Goal: Information Seeking & Learning: Learn about a topic

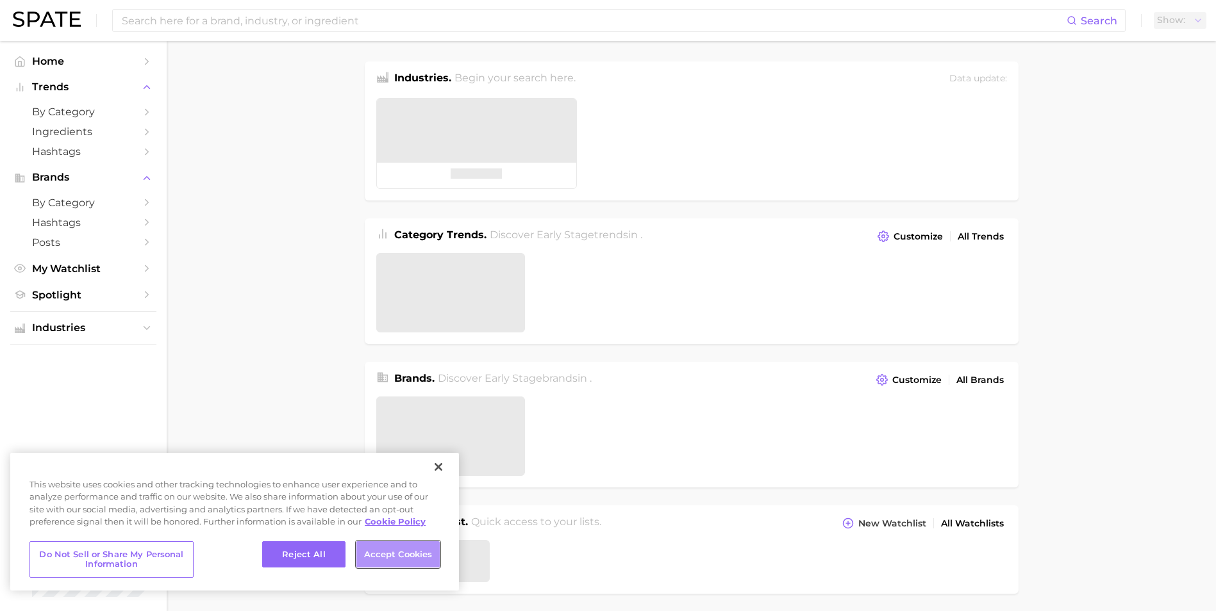
click at [392, 558] on button "Accept Cookies" at bounding box center [397, 555] width 83 height 27
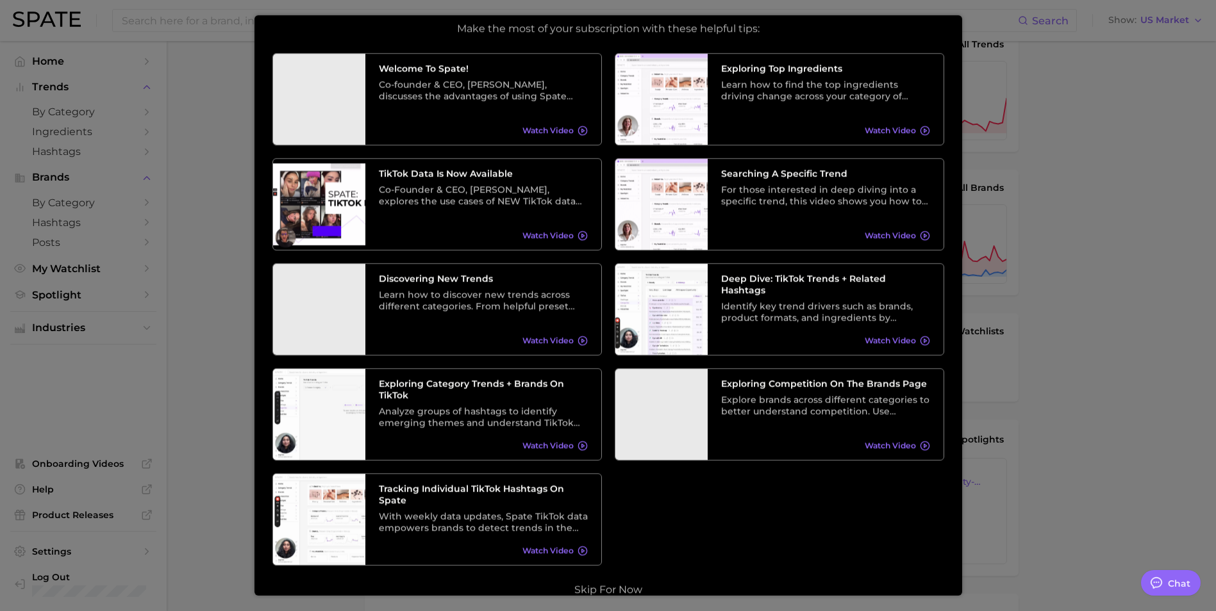
scroll to position [54, 0]
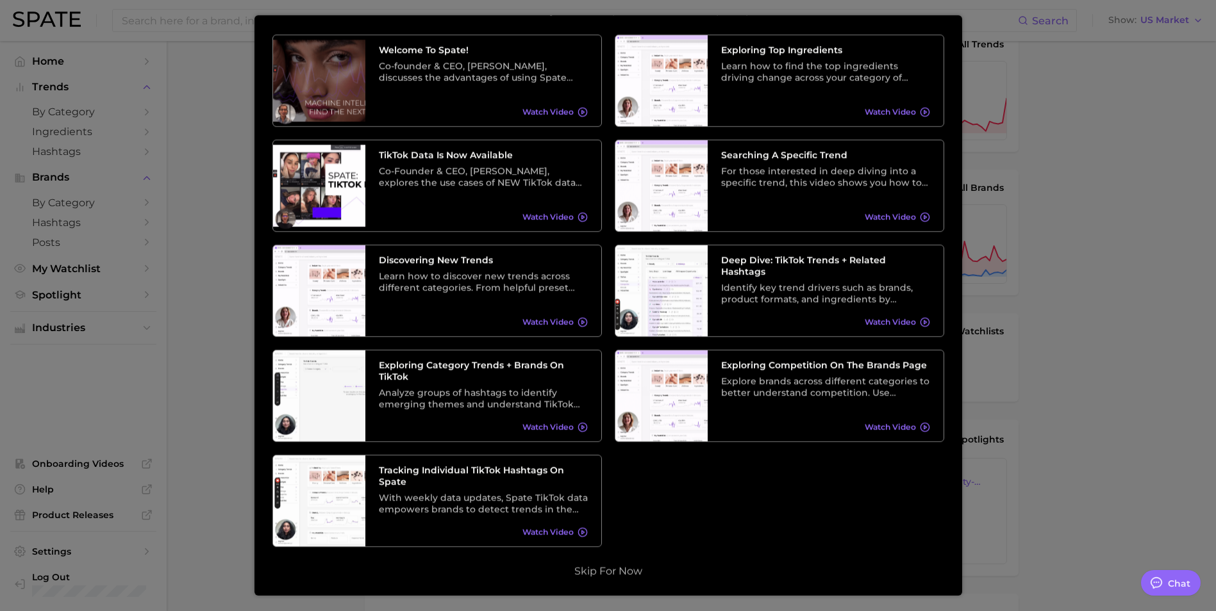
click at [619, 569] on button "Skip for now" at bounding box center [608, 571] width 76 height 13
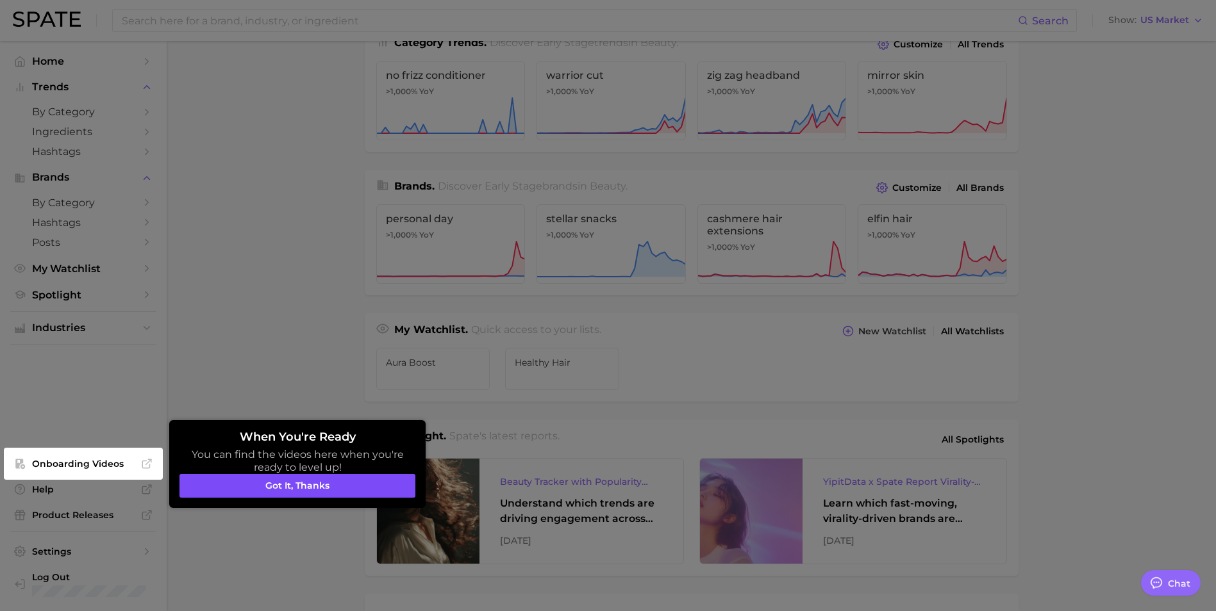
click at [331, 491] on button "Got it, thanks" at bounding box center [297, 486] width 236 height 24
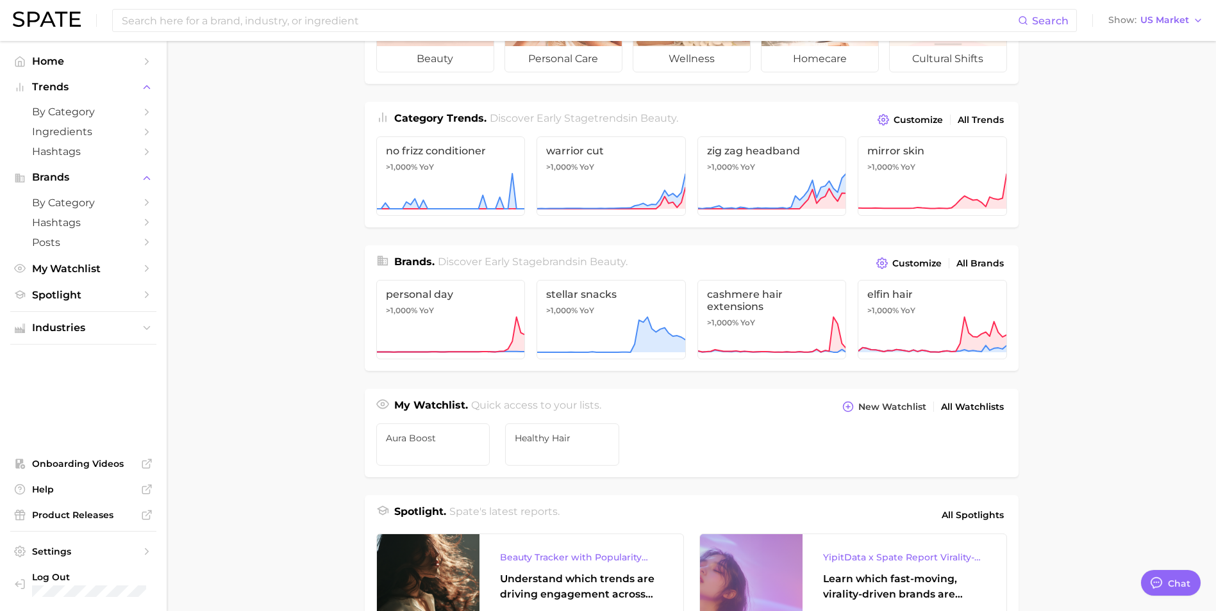
scroll to position [0, 0]
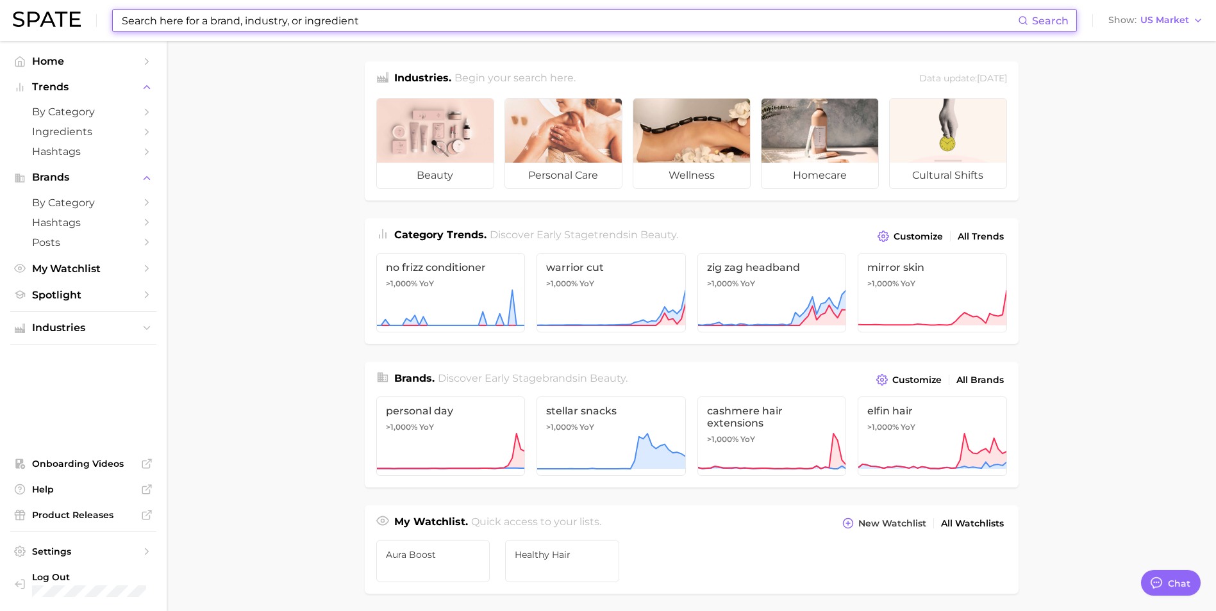
click at [223, 17] on input at bounding box center [568, 21] width 897 height 22
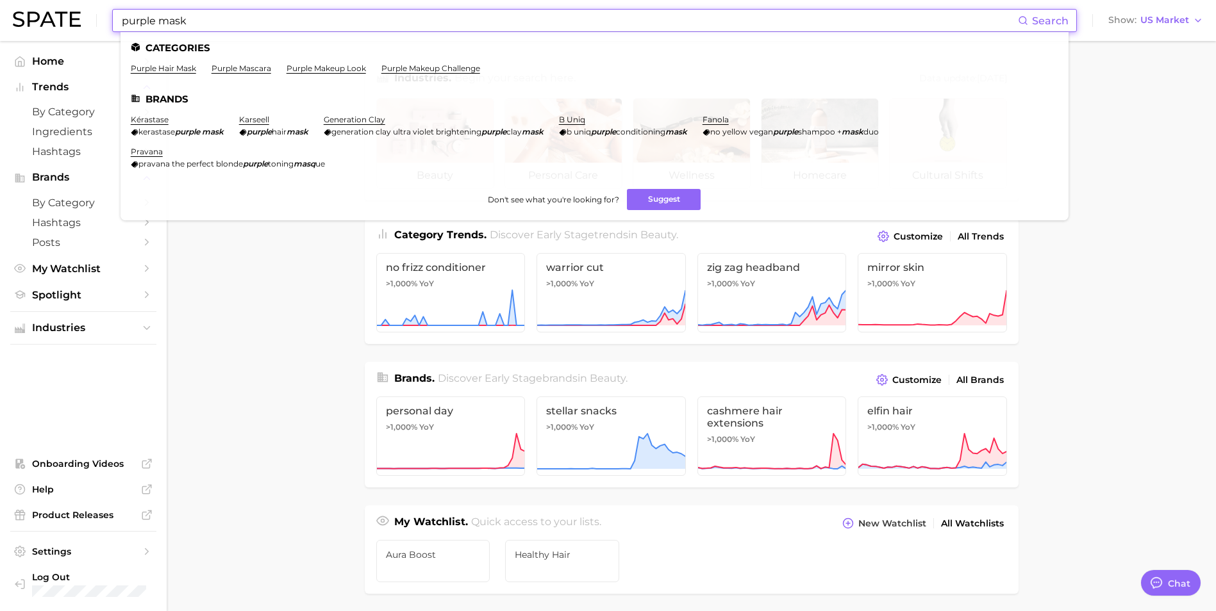
type input "purple mask"
click at [266, 122] on link "karseell" at bounding box center [254, 120] width 30 height 10
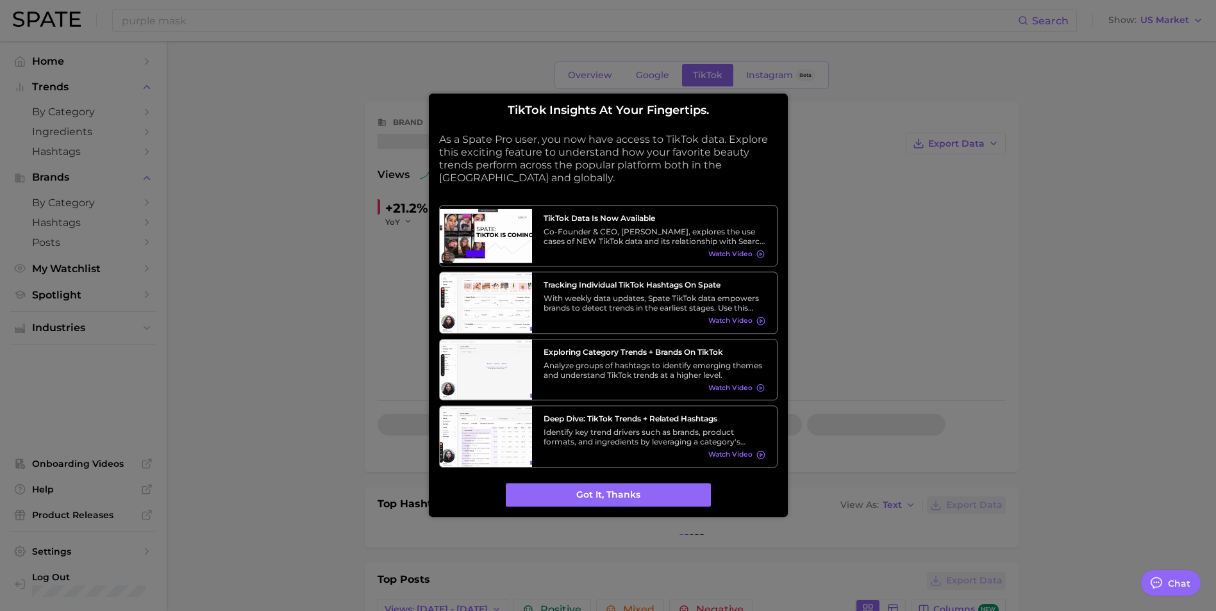
type textarea "x"
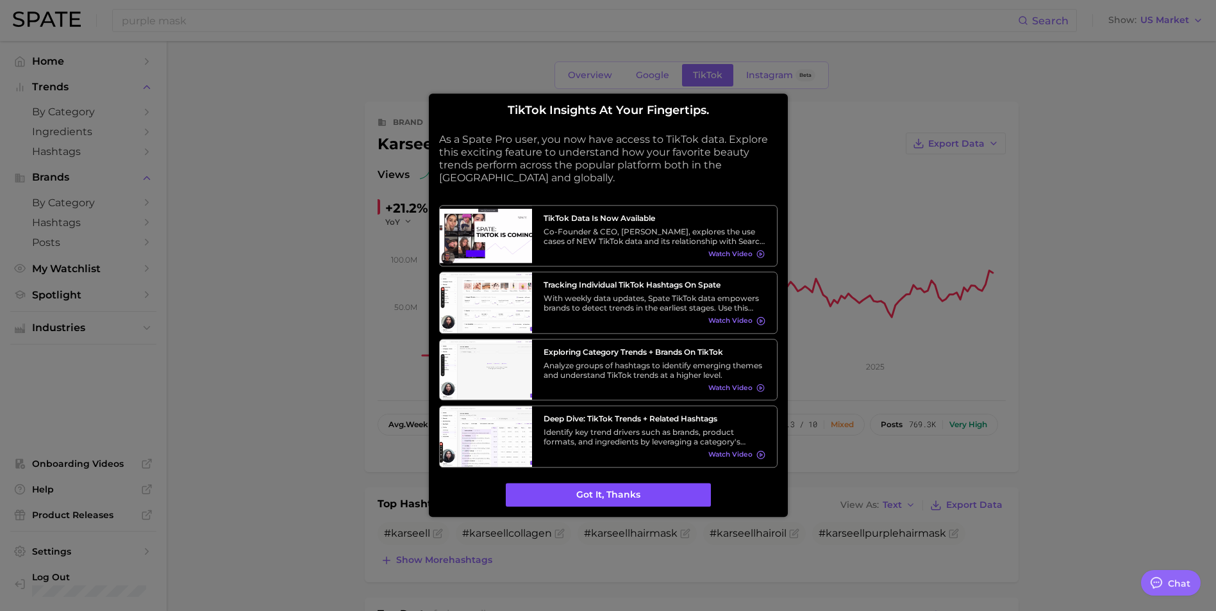
click at [647, 494] on button "Got it, thanks" at bounding box center [608, 495] width 205 height 24
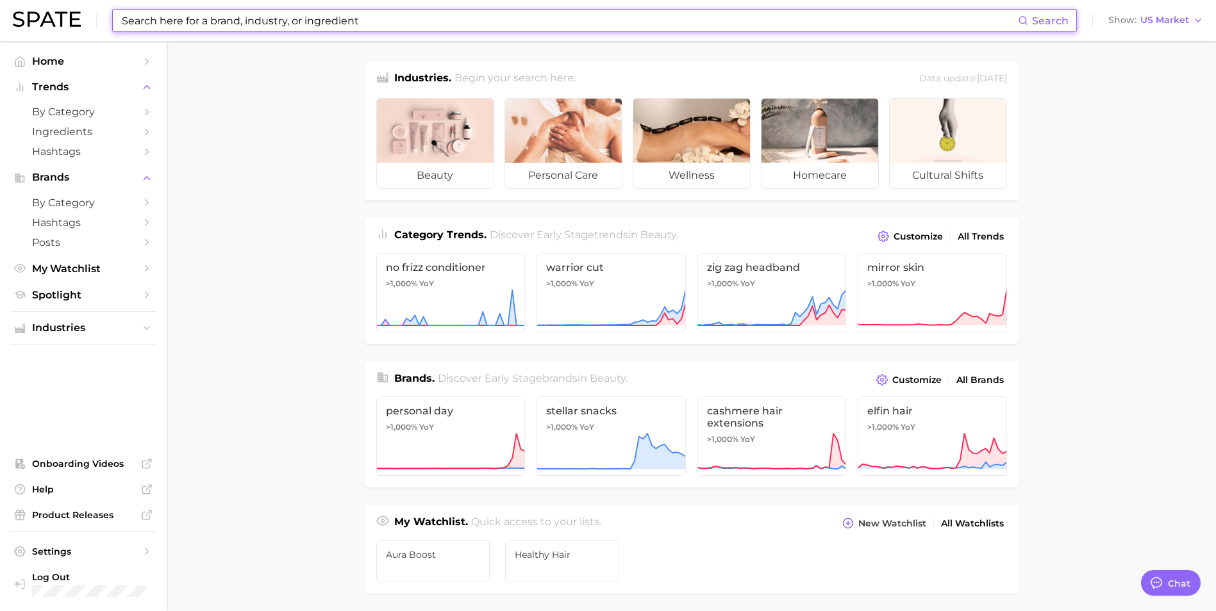
click at [202, 19] on input at bounding box center [568, 21] width 897 height 22
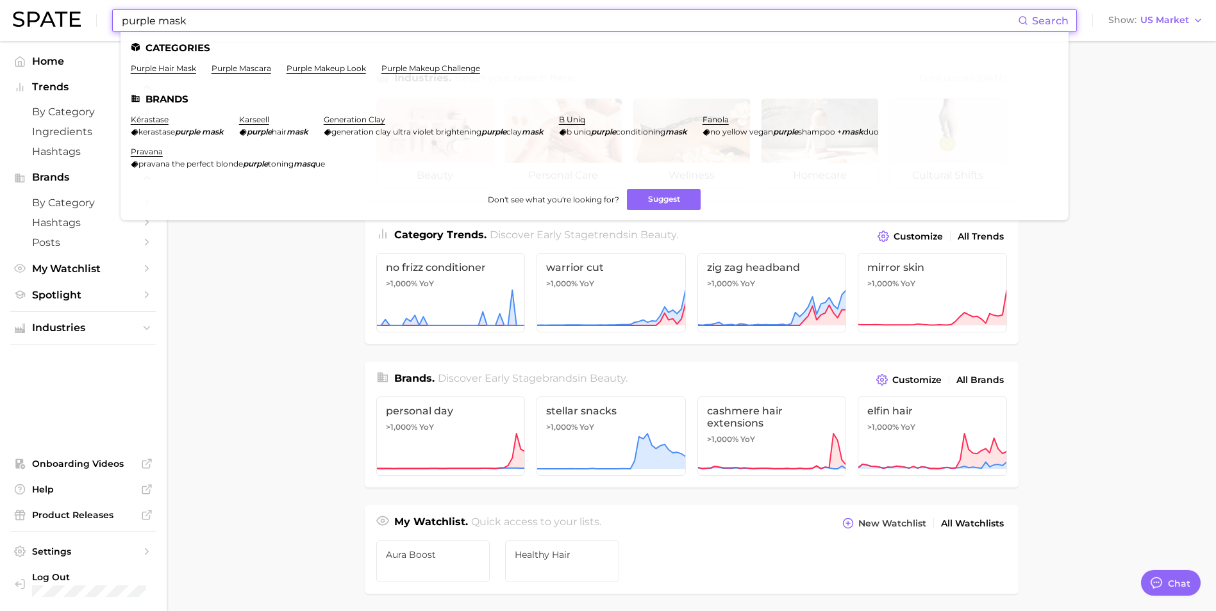
type input "purple mask"
click at [160, 70] on link "purple hair mask" at bounding box center [163, 68] width 65 height 10
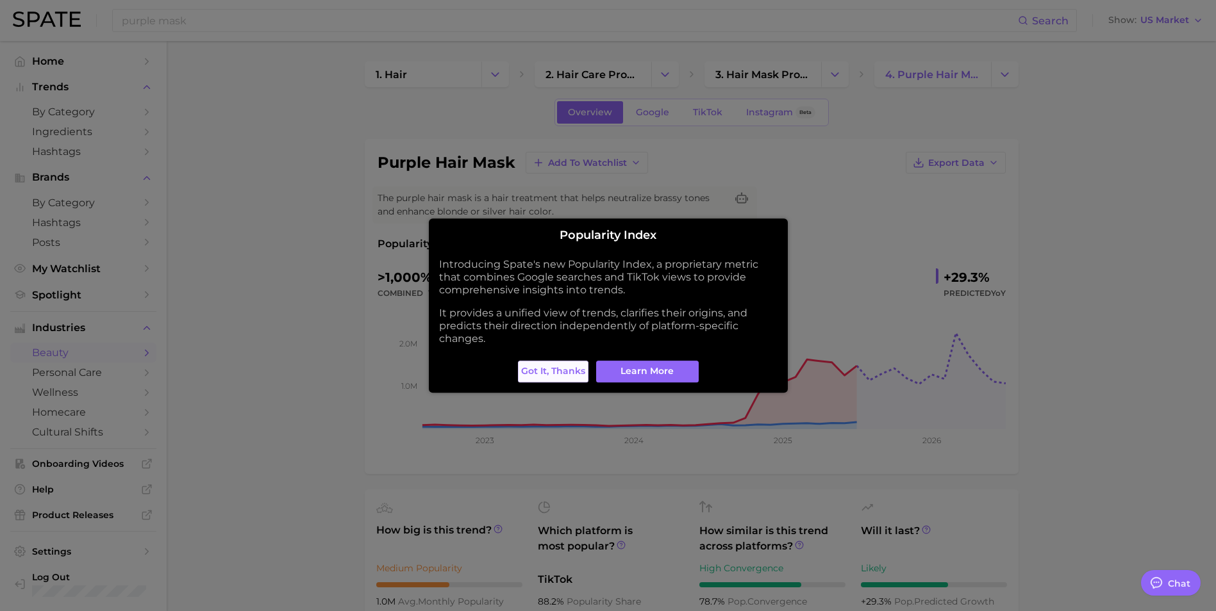
click at [563, 370] on span "Got it, thanks" at bounding box center [553, 371] width 64 height 11
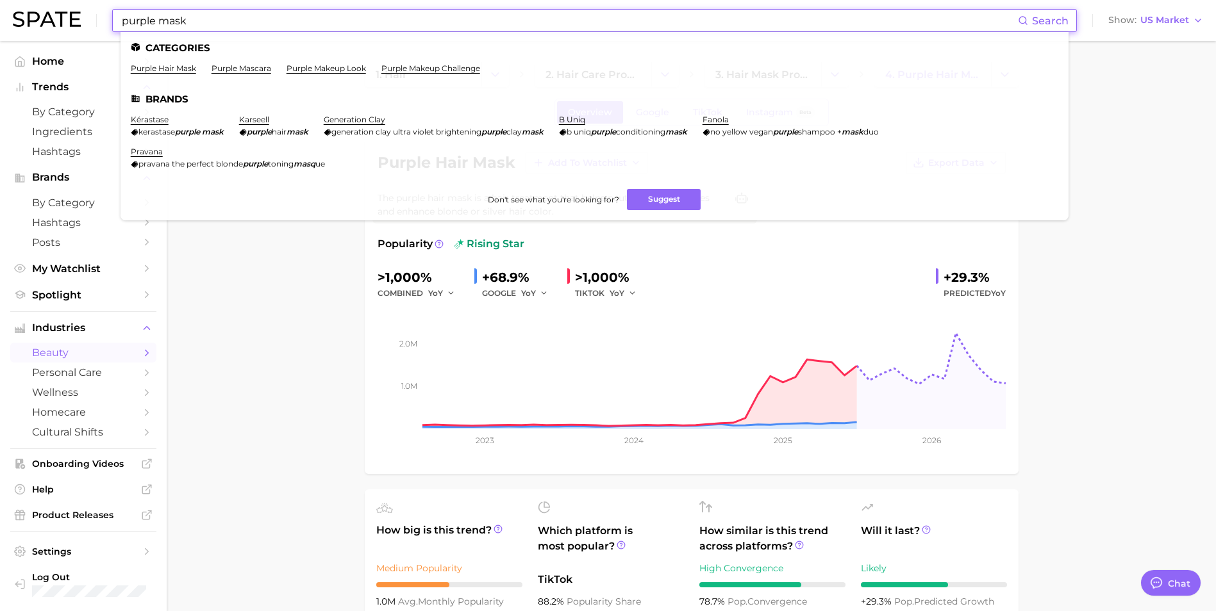
click at [219, 16] on input "purple mask" at bounding box center [568, 21] width 897 height 22
drag, startPoint x: 216, startPoint y: 19, endPoint x: 160, endPoint y: 19, distance: 55.8
click at [160, 19] on input "purple mask" at bounding box center [568, 21] width 897 height 22
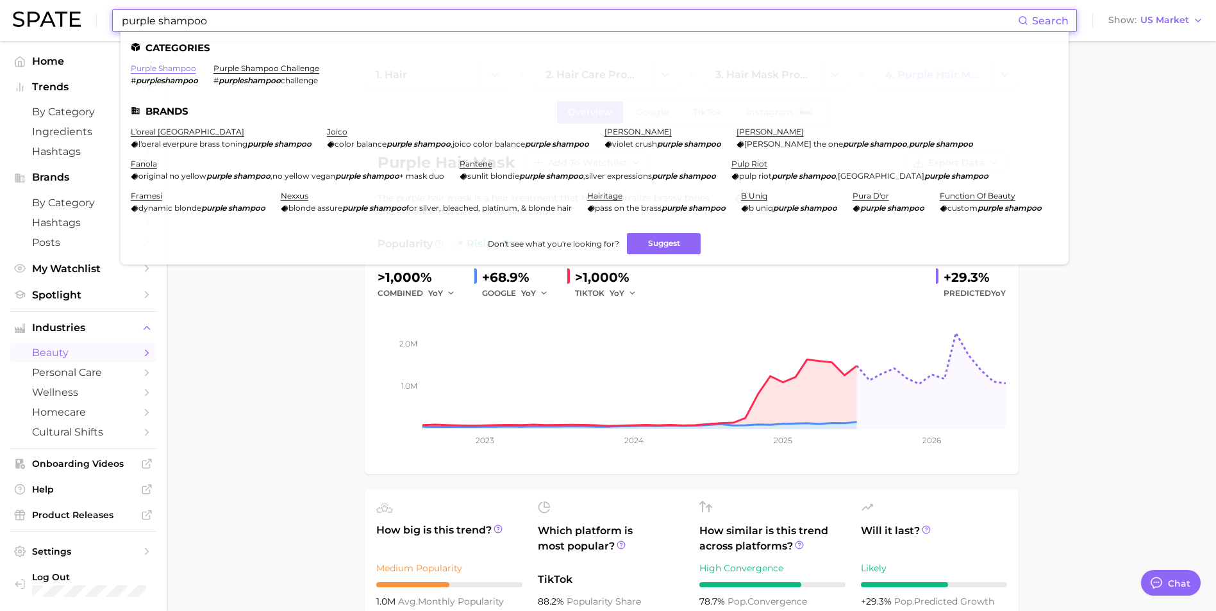
type input "purple shampoo"
click at [168, 68] on link "purple shampoo" at bounding box center [163, 68] width 65 height 10
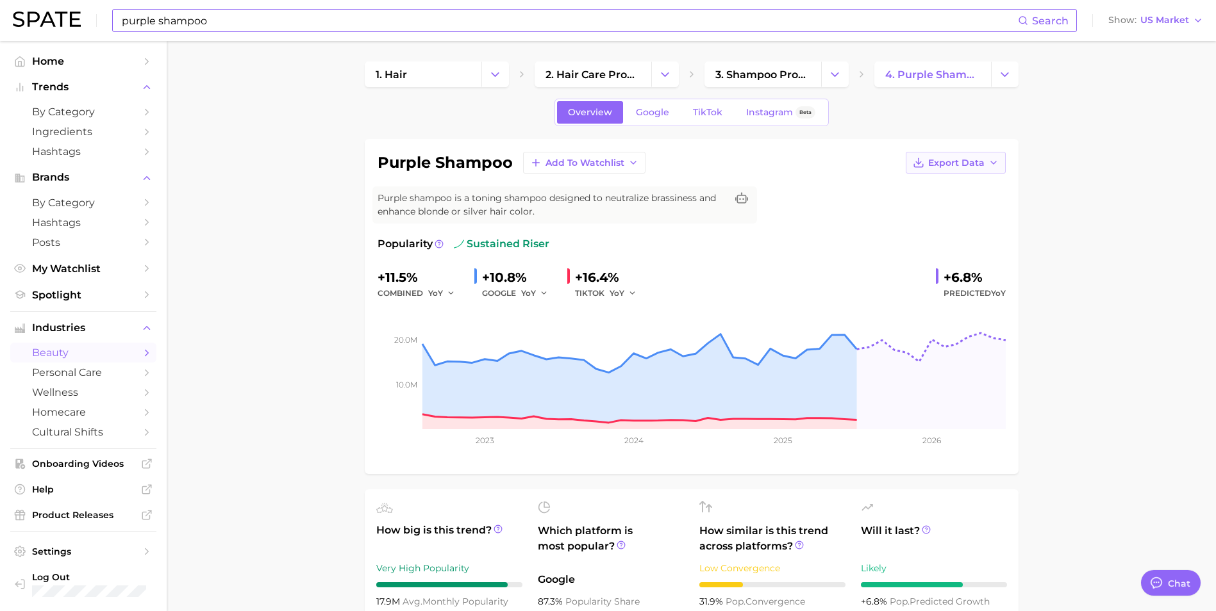
click at [980, 167] on span "Export Data" at bounding box center [956, 163] width 56 height 11
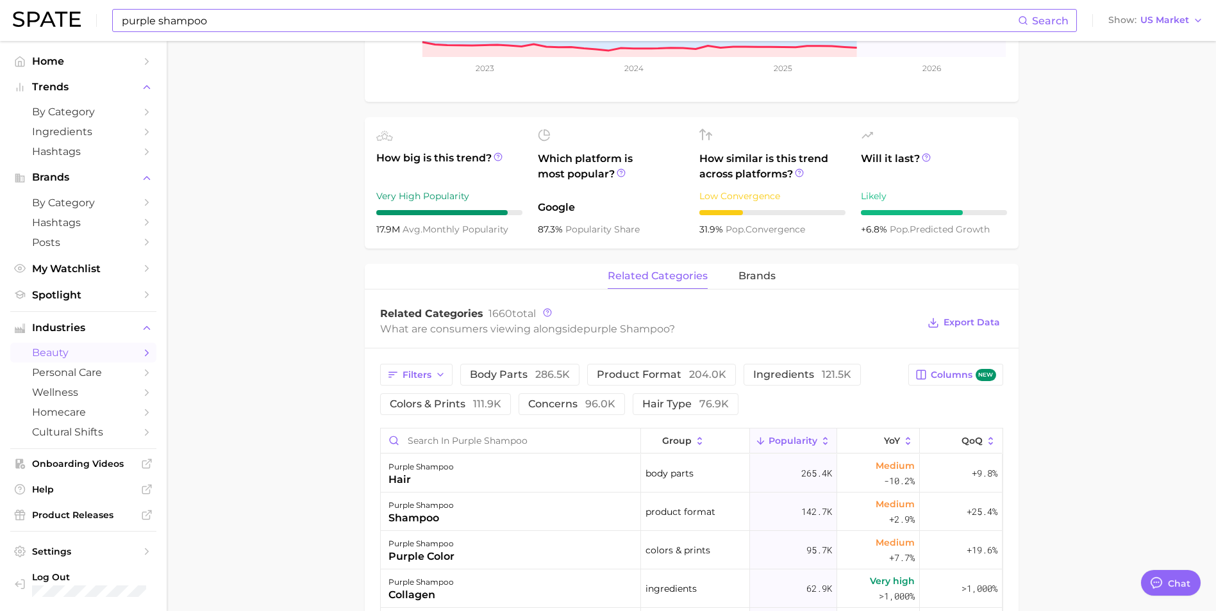
scroll to position [367, 0]
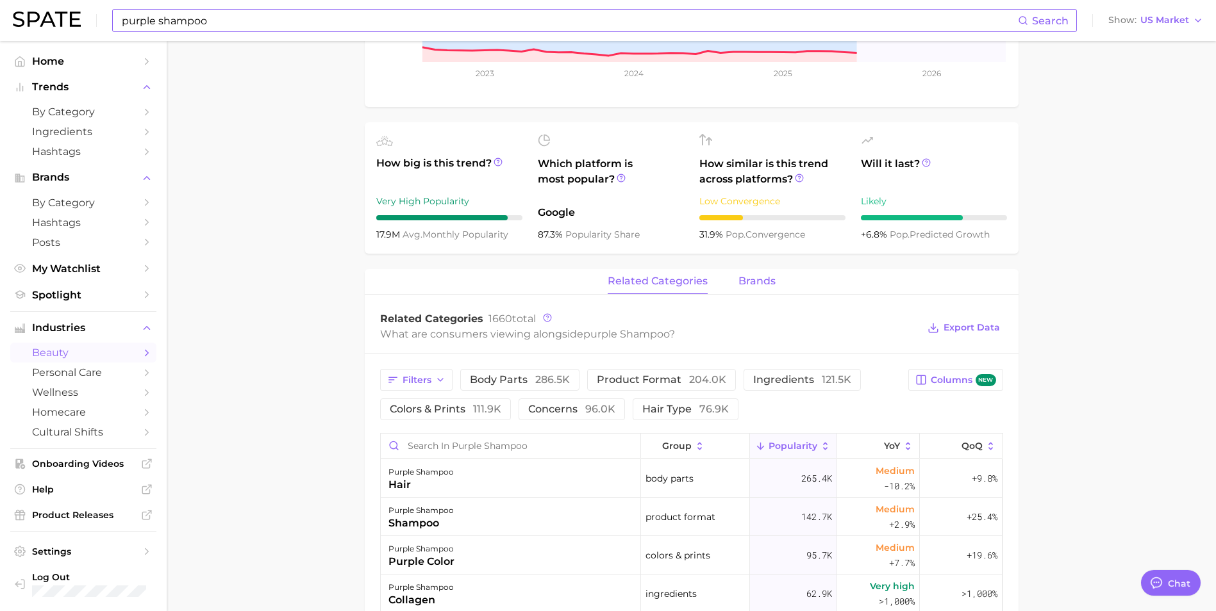
click at [758, 286] on span "brands" at bounding box center [756, 282] width 37 height 12
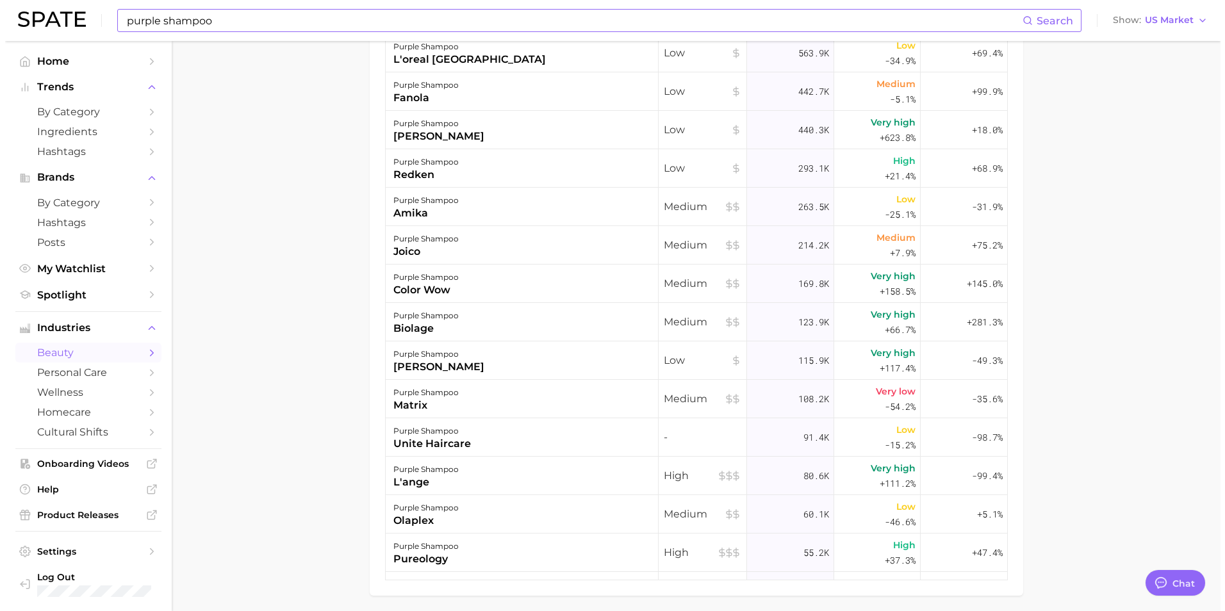
scroll to position [808, 0]
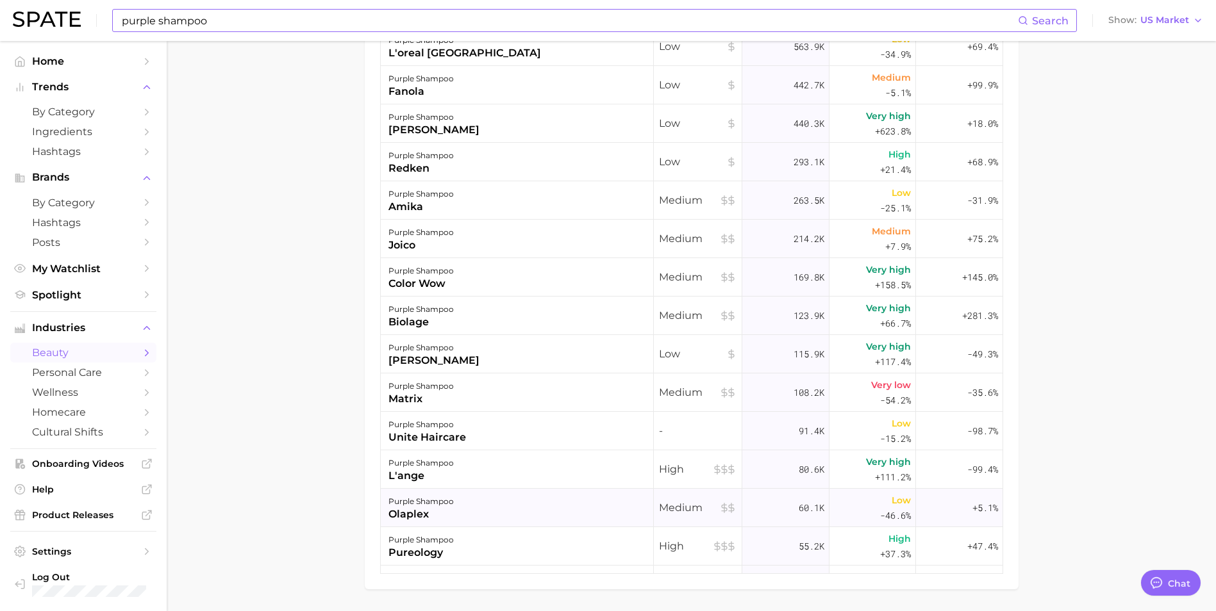
click at [424, 510] on div "olaplex" at bounding box center [420, 514] width 65 height 15
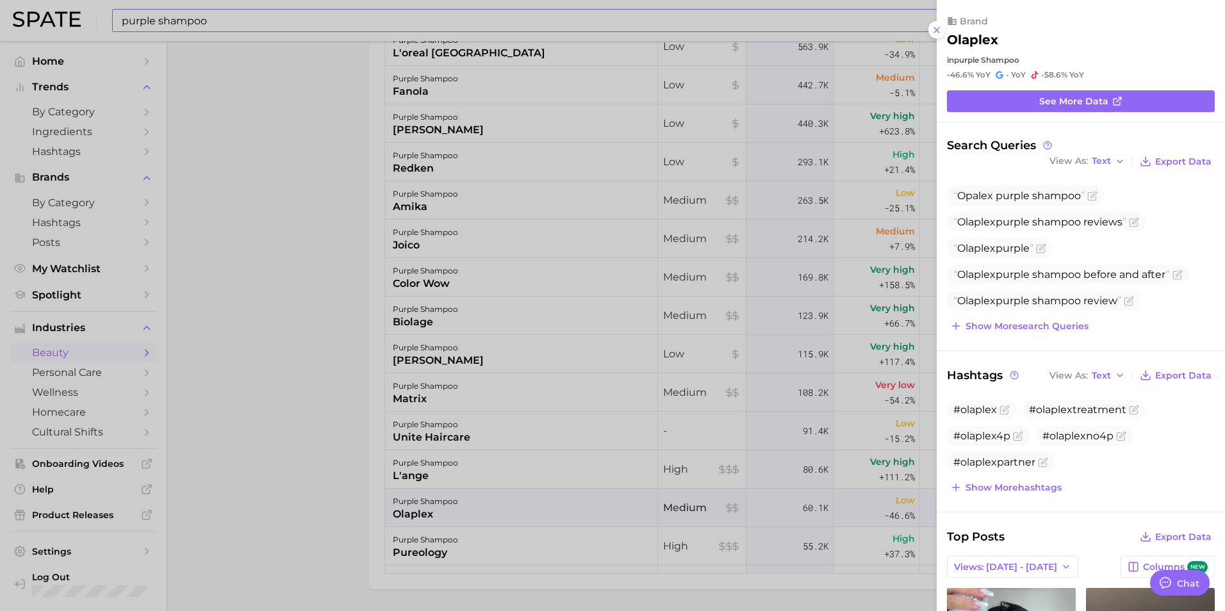
scroll to position [0, 0]
click at [1088, 104] on span "See more data" at bounding box center [1073, 101] width 69 height 11
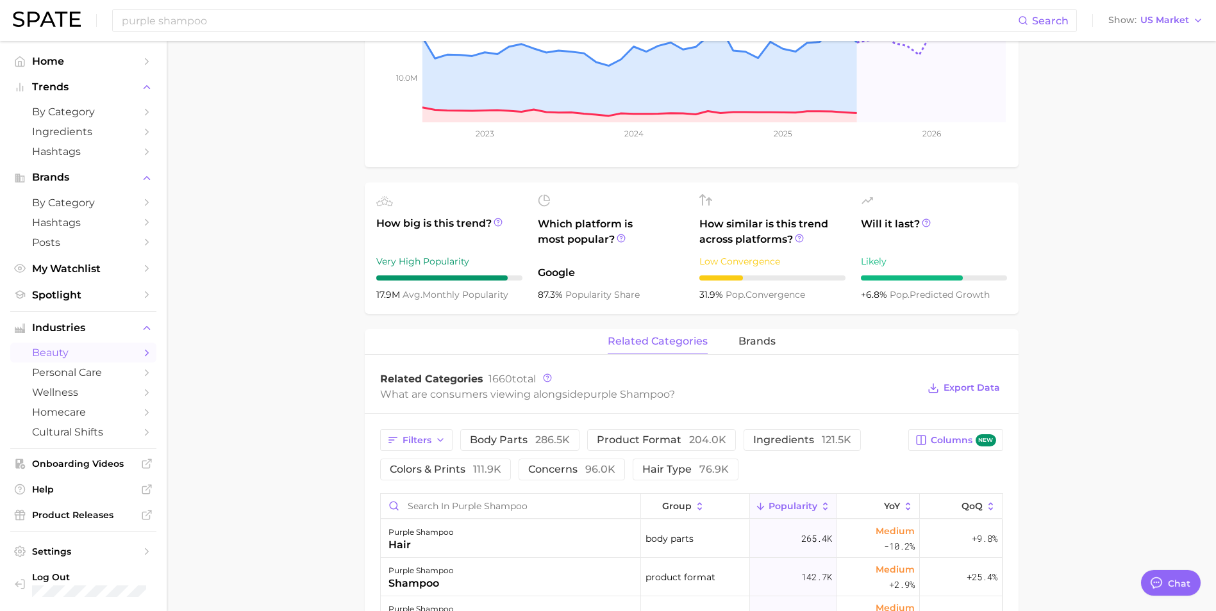
scroll to position [295, 0]
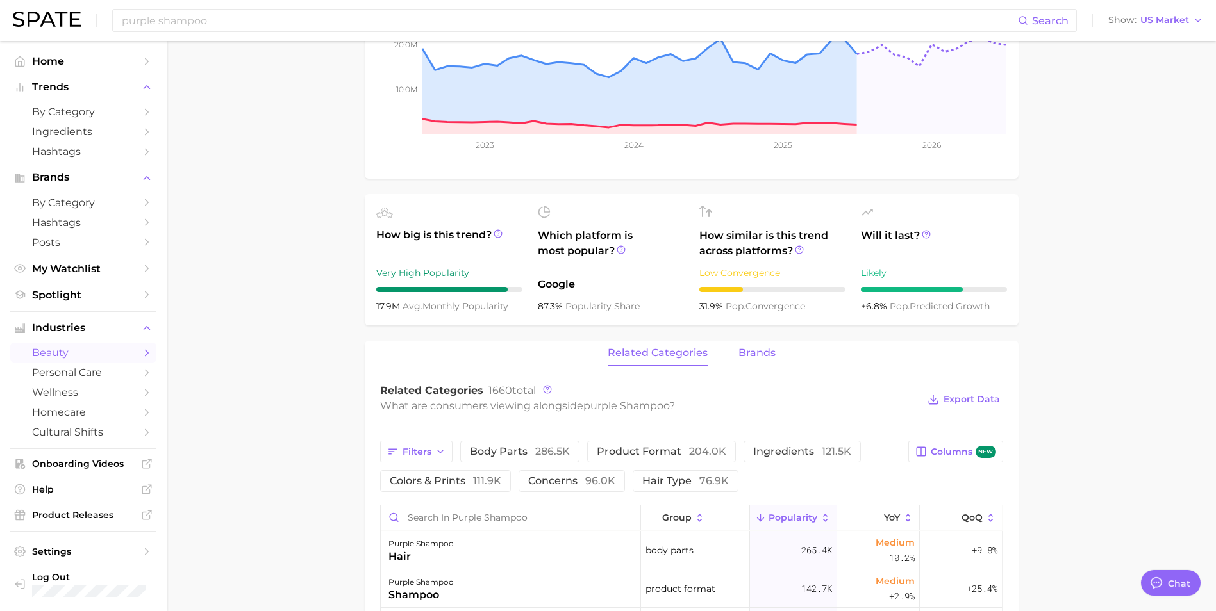
click at [769, 354] on span "brands" at bounding box center [756, 353] width 37 height 12
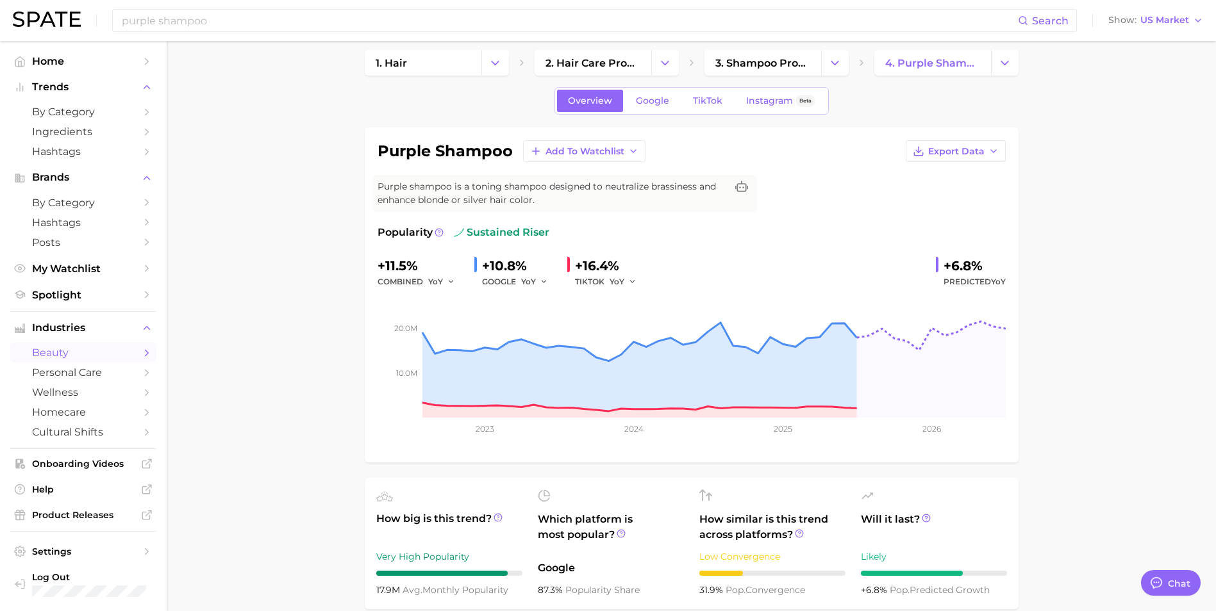
scroll to position [0, 0]
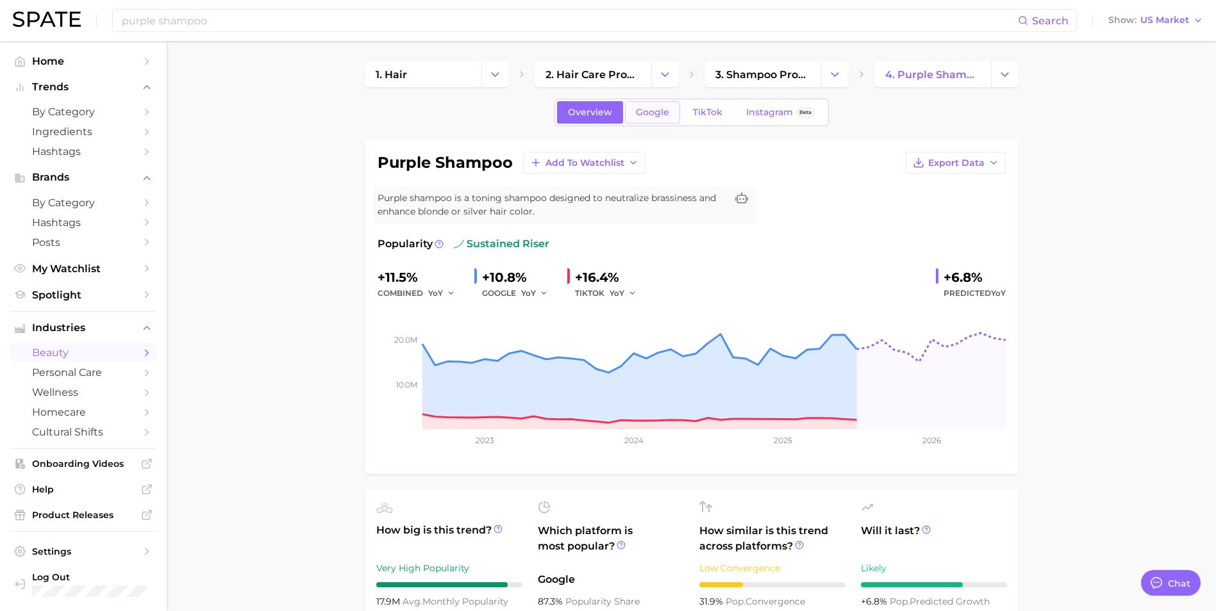
click at [645, 113] on span "Google" at bounding box center [652, 112] width 33 height 11
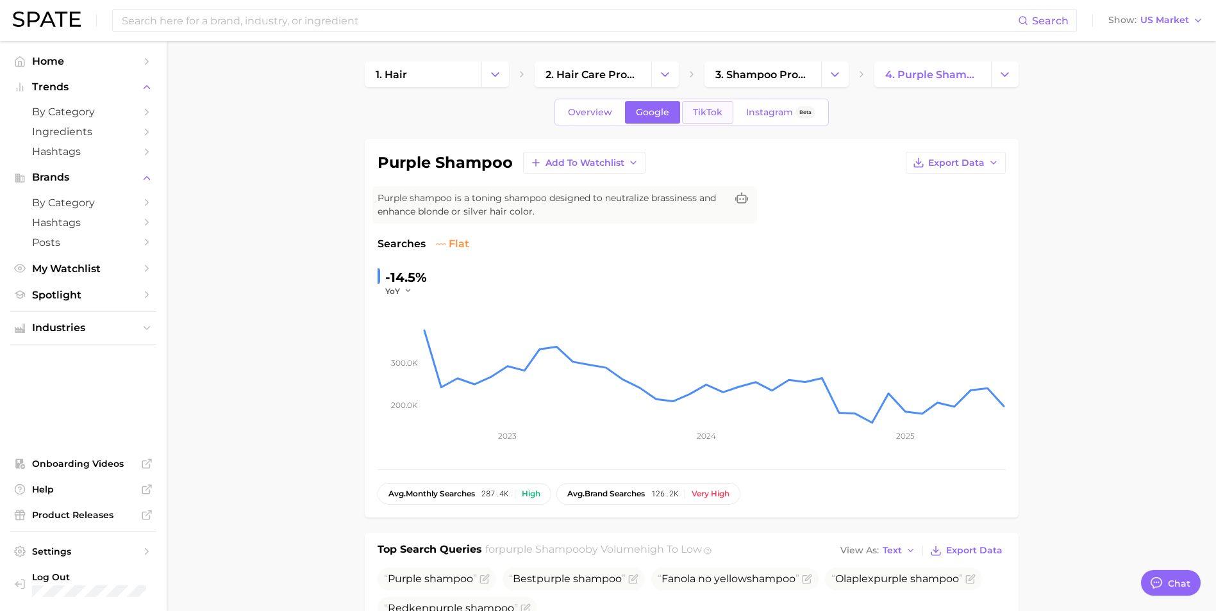
click at [702, 113] on span "TikTok" at bounding box center [707, 112] width 29 height 11
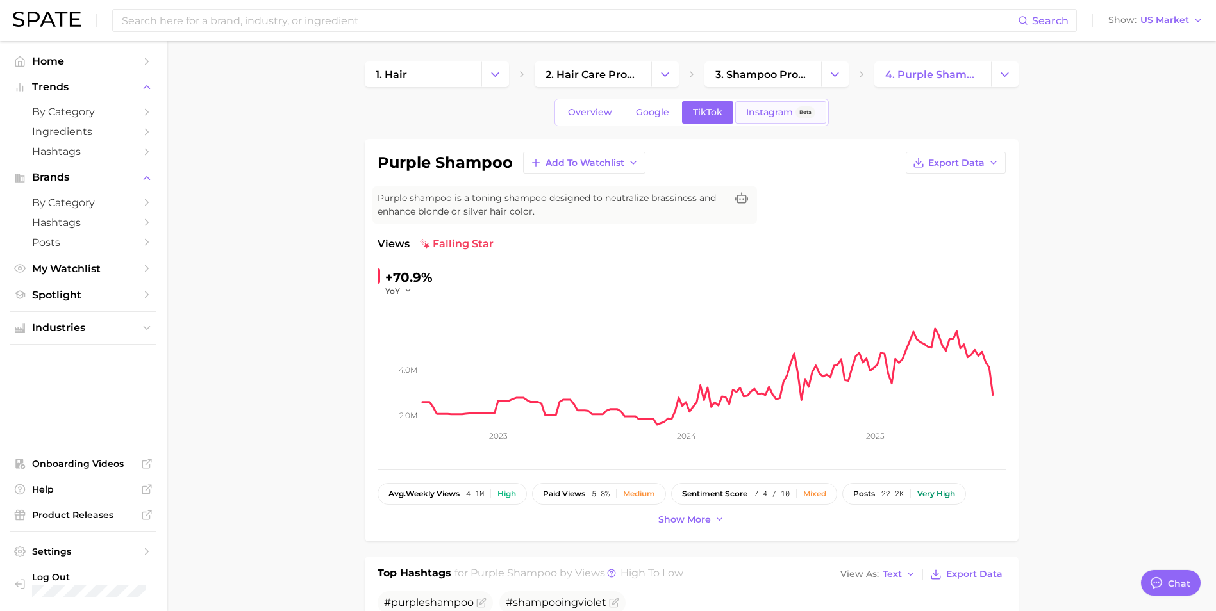
click at [765, 113] on span "Instagram" at bounding box center [769, 112] width 47 height 11
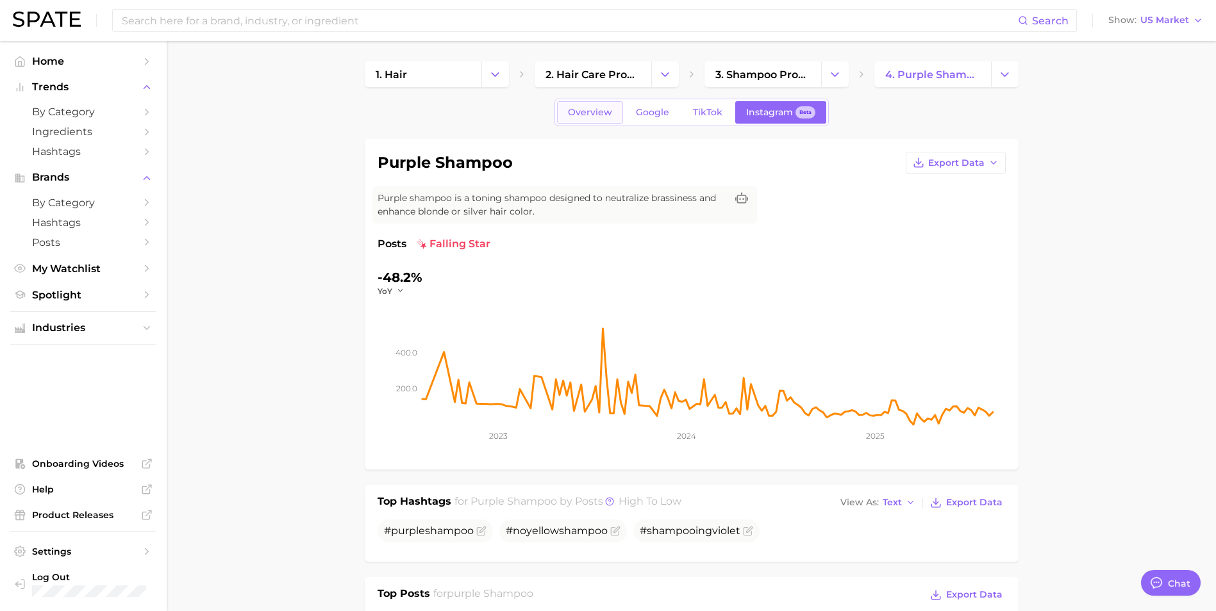
click at [597, 112] on span "Overview" at bounding box center [590, 112] width 44 height 11
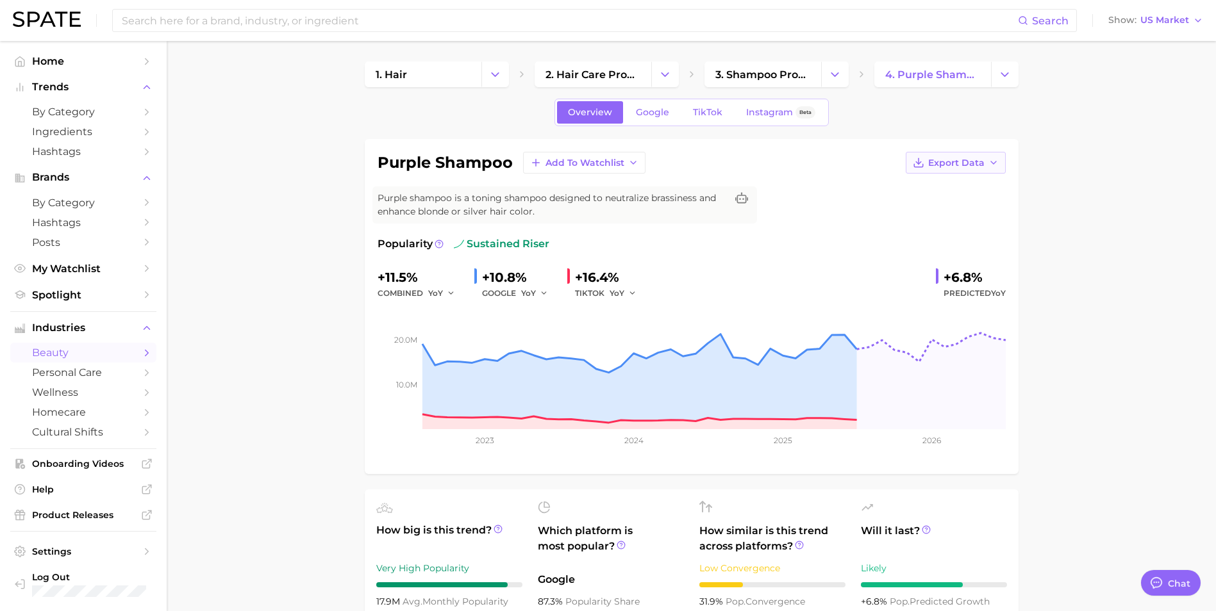
click at [988, 166] on icon "button" at bounding box center [993, 163] width 10 height 10
click at [964, 208] on span "Time Series Image" at bounding box center [929, 209] width 86 height 11
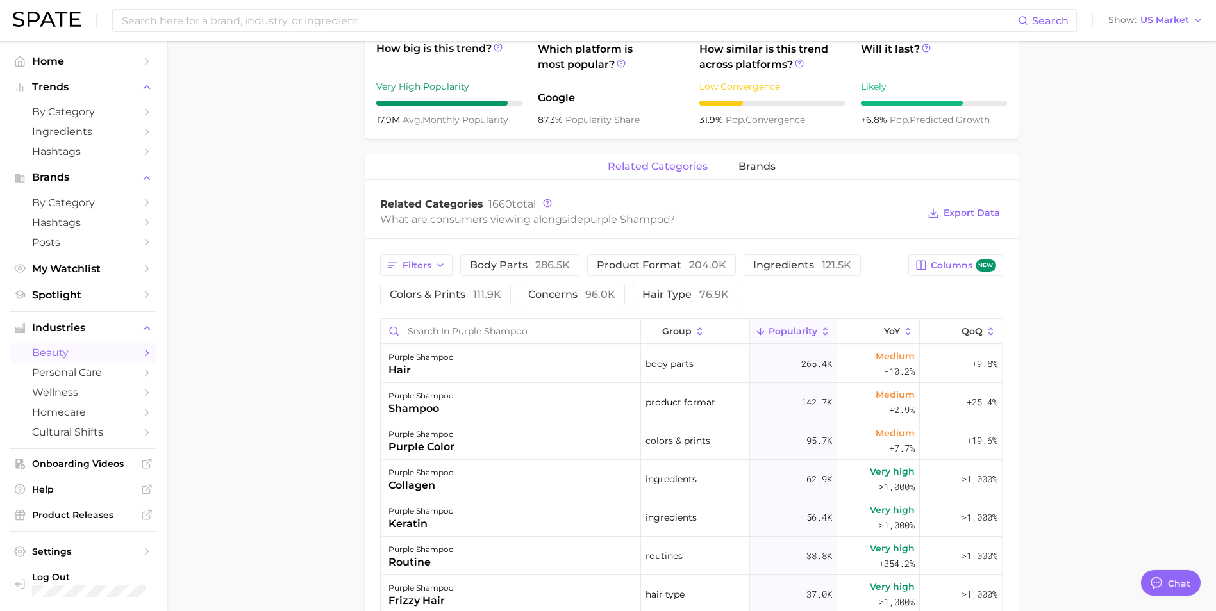
scroll to position [577, 0]
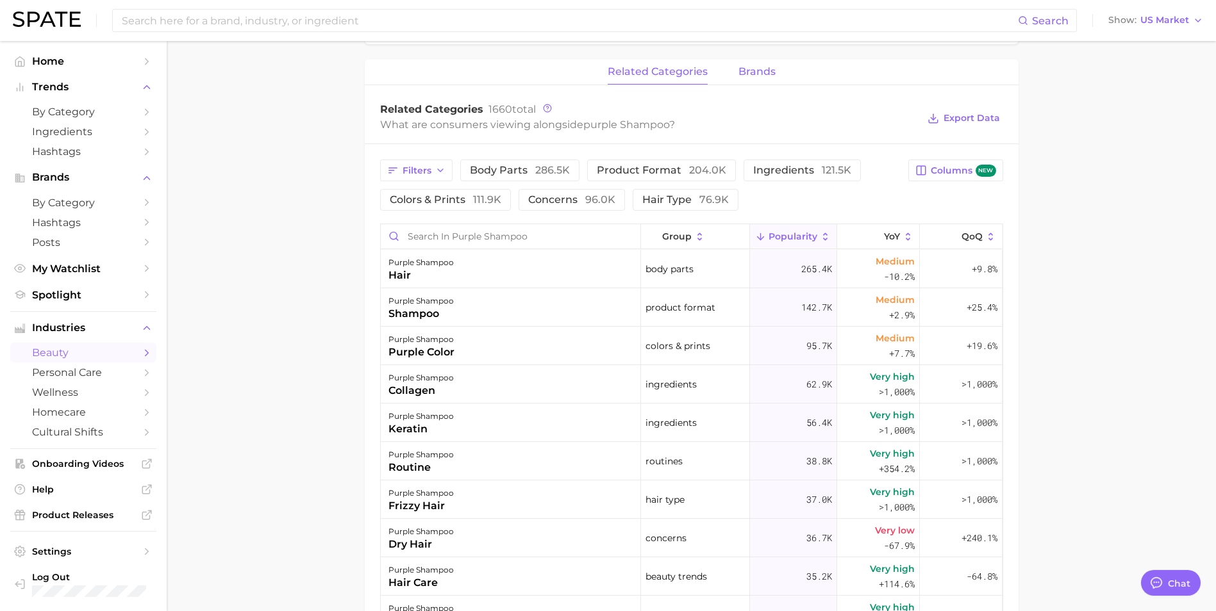
click at [761, 73] on span "brands" at bounding box center [756, 72] width 37 height 12
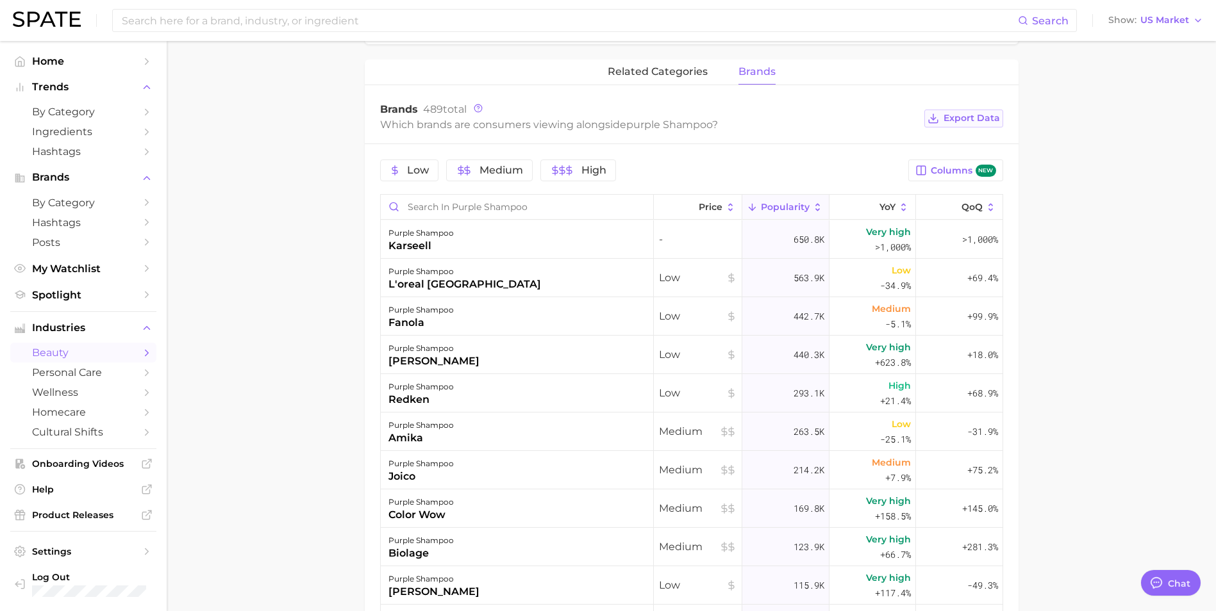
click at [957, 117] on span "Export Data" at bounding box center [971, 118] width 56 height 11
